Goal: Task Accomplishment & Management: Use online tool/utility

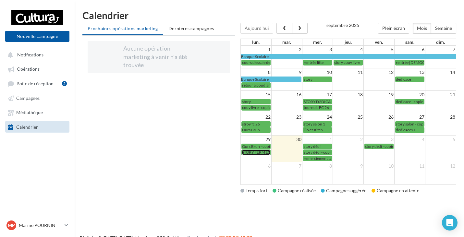
click at [251, 154] on span "STORY FERM EXCEP 30/09" at bounding box center [265, 152] width 47 height 5
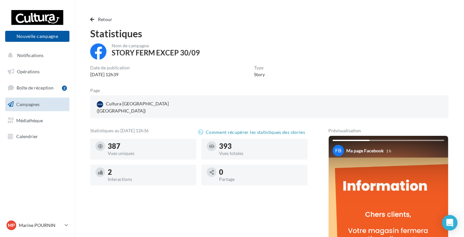
click at [28, 106] on span "Campagnes" at bounding box center [27, 105] width 23 height 6
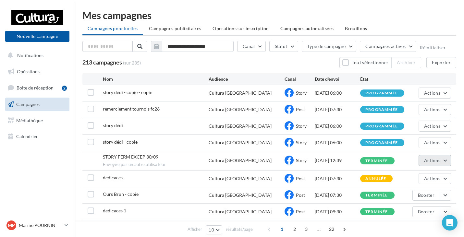
click at [433, 163] on span "Actions" at bounding box center [432, 161] width 16 height 6
click at [406, 194] on button "Dupliquer" at bounding box center [418, 192] width 65 height 17
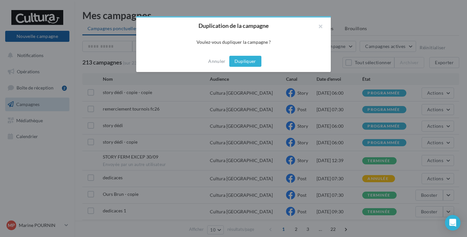
click at [242, 59] on button "Dupliquer" at bounding box center [245, 61] width 32 height 11
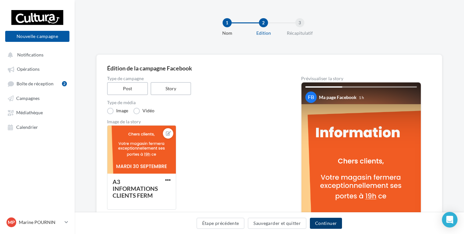
click at [325, 223] on button "Continuer" at bounding box center [326, 223] width 32 height 11
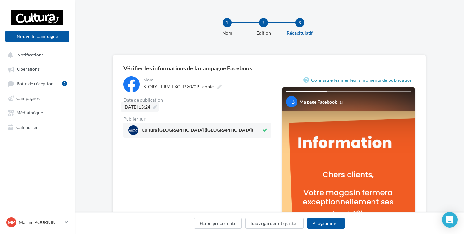
click at [150, 108] on span "30/09/2025 à 13:24" at bounding box center [136, 107] width 27 height 6
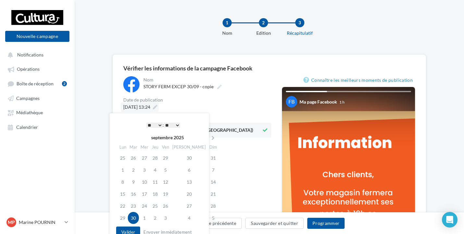
click at [150, 108] on span "30/09/2025 à 13:24" at bounding box center [136, 107] width 27 height 6
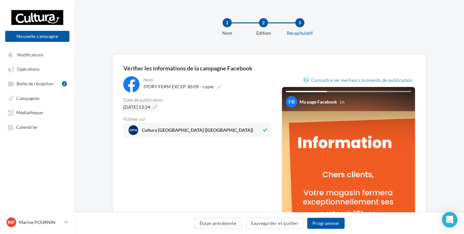
click at [150, 108] on span "30/09/2025 à 13:24" at bounding box center [136, 107] width 27 height 6
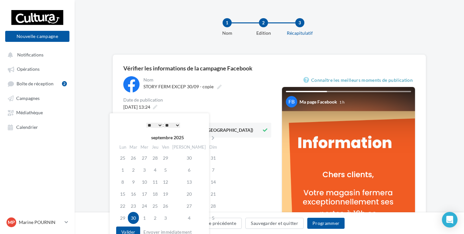
click at [175, 126] on select "** ** ** ** ** **" at bounding box center [172, 125] width 16 height 5
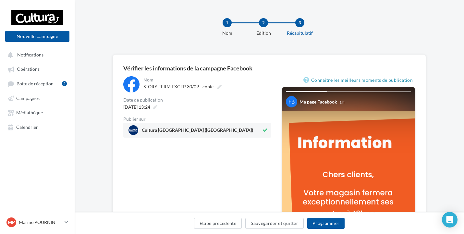
click at [157, 112] on div "**********" at bounding box center [197, 106] width 148 height 61
click at [150, 108] on span "30/09/2025 à 13:24" at bounding box center [136, 107] width 27 height 6
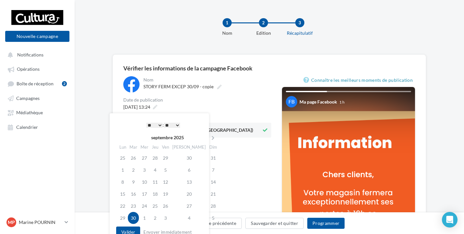
click at [178, 125] on select "** ** ** ** ** **" at bounding box center [172, 125] width 16 height 5
click at [150, 108] on span "30/09/2025 à 13:24" at bounding box center [136, 107] width 27 height 6
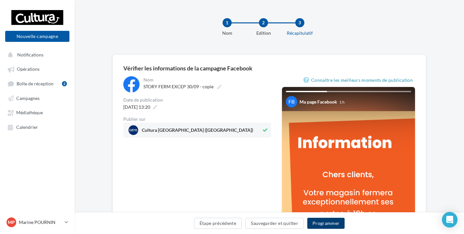
click at [322, 219] on button "Programmer" at bounding box center [326, 223] width 38 height 11
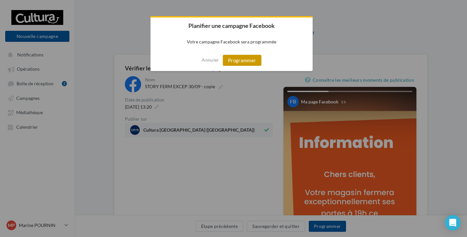
click at [248, 61] on button "Programmer" at bounding box center [242, 60] width 39 height 11
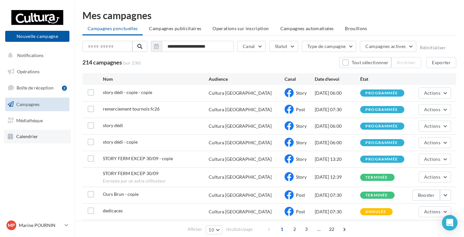
click at [39, 135] on link "Calendrier" at bounding box center [37, 137] width 67 height 14
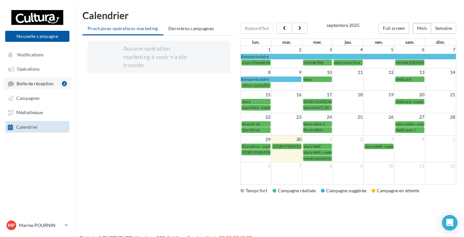
click at [47, 84] on span "Boîte de réception" at bounding box center [35, 84] width 37 height 6
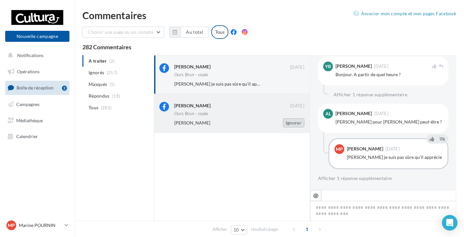
click at [296, 119] on button "Ignorer" at bounding box center [293, 122] width 21 height 9
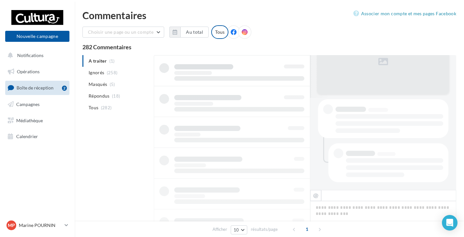
scroll to position [0, 0]
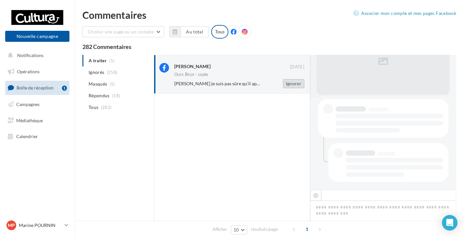
click at [292, 85] on button "Ignorer" at bounding box center [293, 83] width 21 height 9
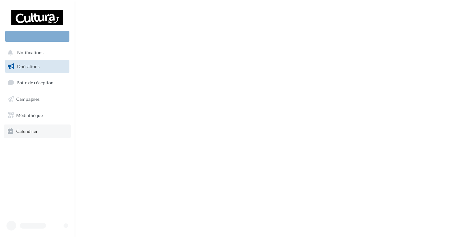
click at [31, 135] on link "Calendrier" at bounding box center [37, 132] width 67 height 14
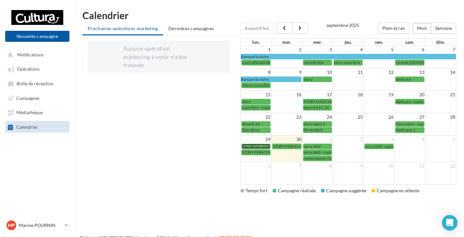
click at [256, 146] on span "Ours Brun - copie" at bounding box center [257, 146] width 30 height 5
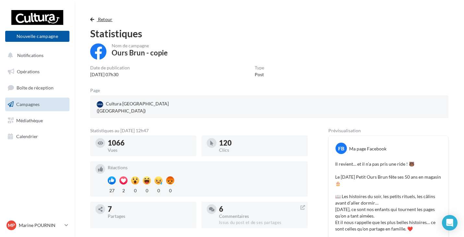
click at [109, 18] on span "Retour" at bounding box center [105, 20] width 15 height 6
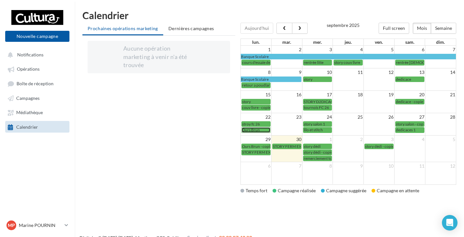
click at [250, 132] on span "Ours Brun" at bounding box center [251, 129] width 18 height 5
